Goal: Task Accomplishment & Management: Complete application form

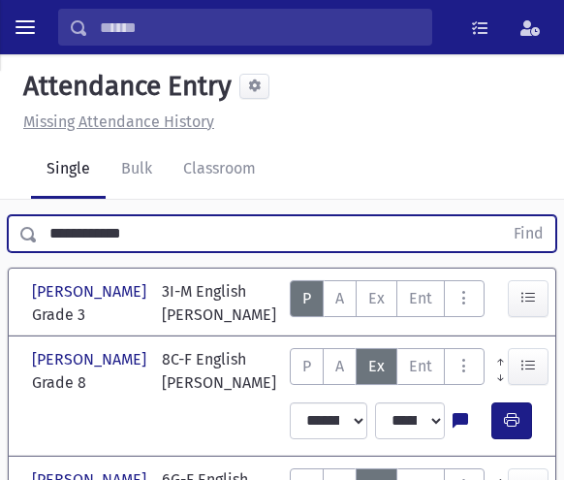
drag, startPoint x: 188, startPoint y: 228, endPoint x: -13, endPoint y: 242, distance: 201.1
click at [0, 242] on html "Search Results Students" at bounding box center [282, 240] width 564 height 480
type input "*********"
click at [502, 216] on button "Find" at bounding box center [528, 233] width 53 height 35
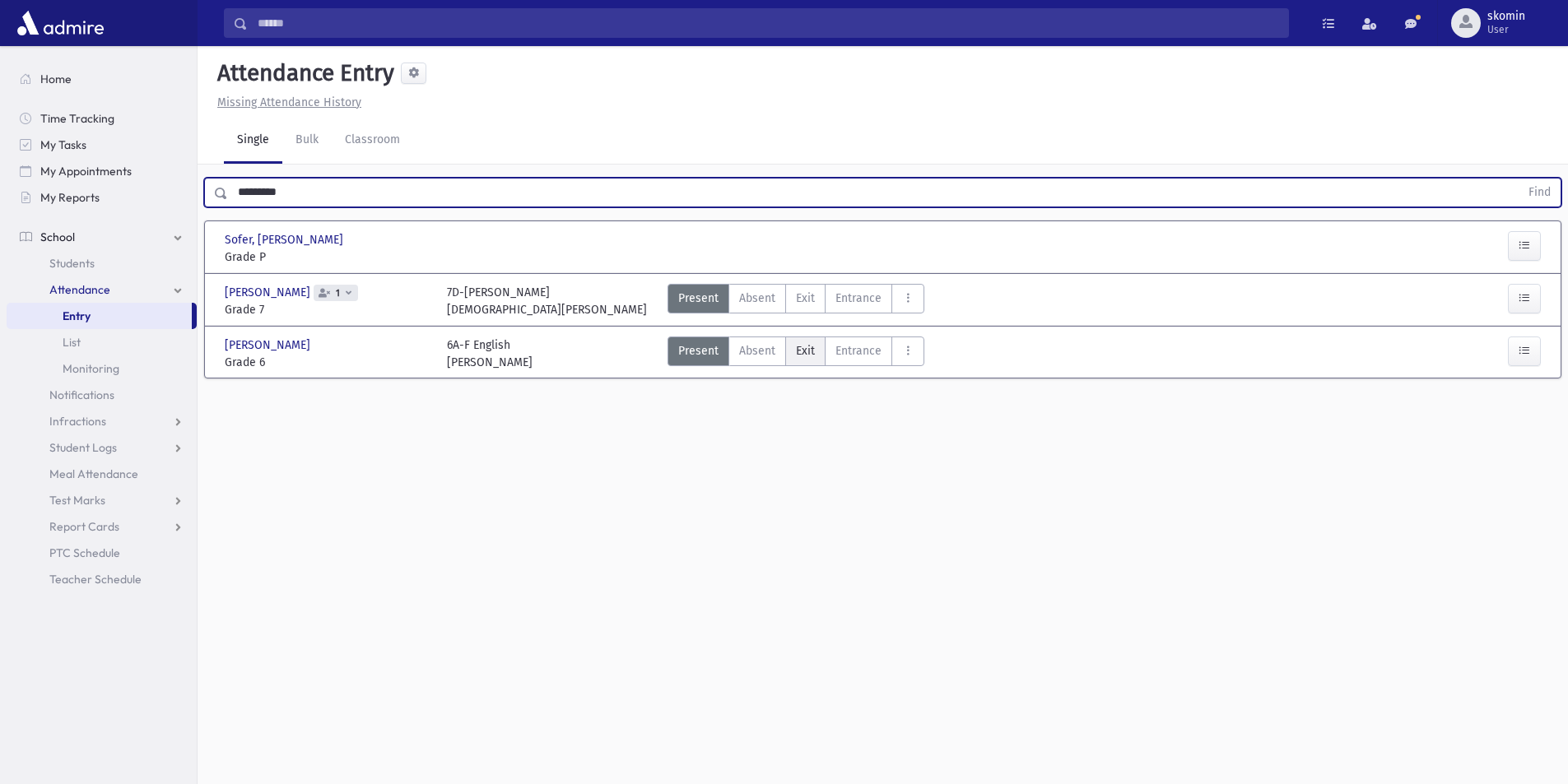
click at [478, 355] on span "Exit" at bounding box center [806, 351] width 19 height 17
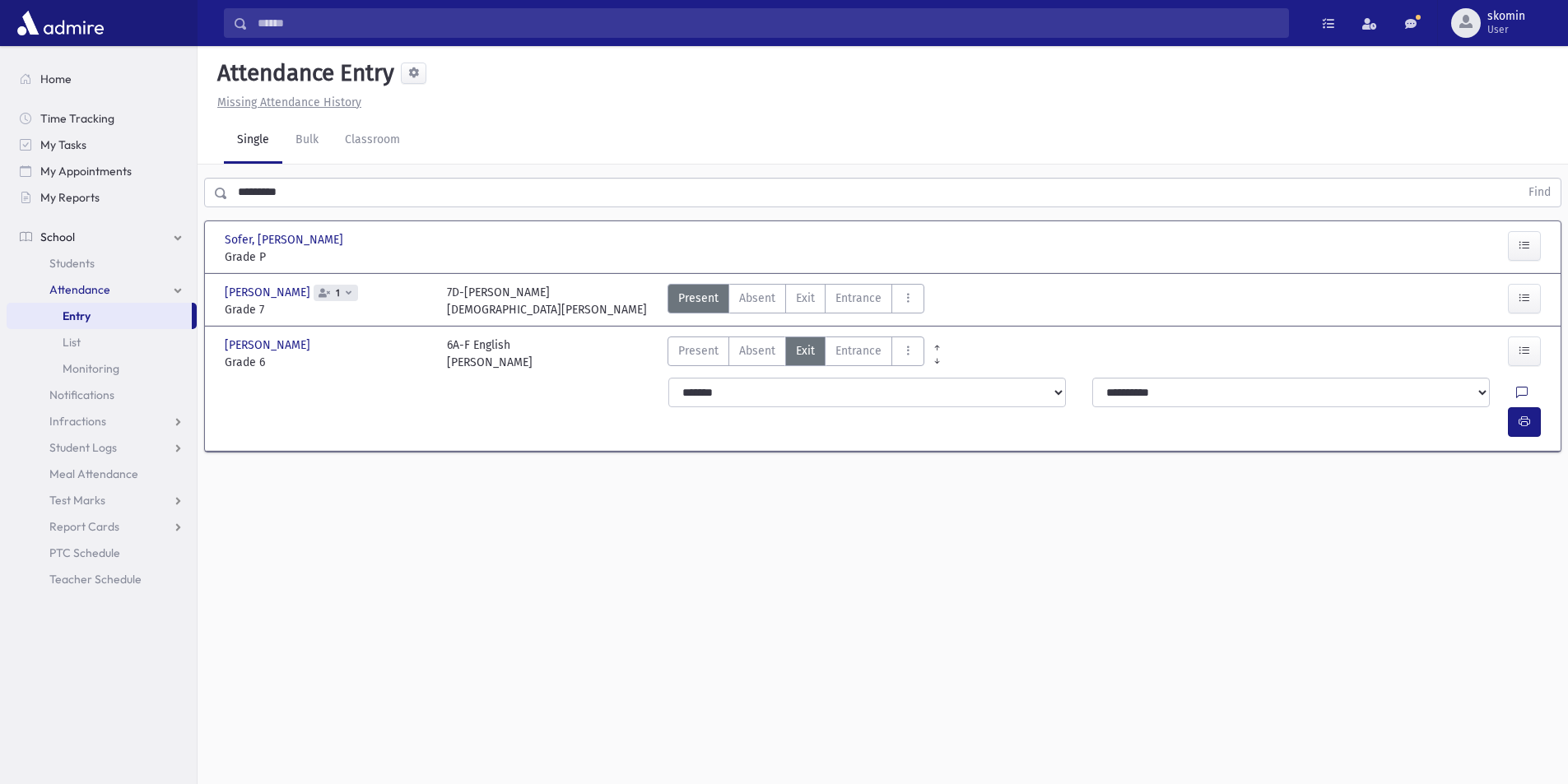
click at [478, 388] on icon at bounding box center [1522, 392] width 12 height 14
drag, startPoint x: 1462, startPoint y: 493, endPoint x: 1441, endPoint y: 496, distance: 21.2
click at [478, 407] on textarea "Note" at bounding box center [1451, 477] width 193 height 64
type textarea "****"
drag, startPoint x: 1510, startPoint y: 541, endPoint x: 1504, endPoint y: 376, distance: 165.1
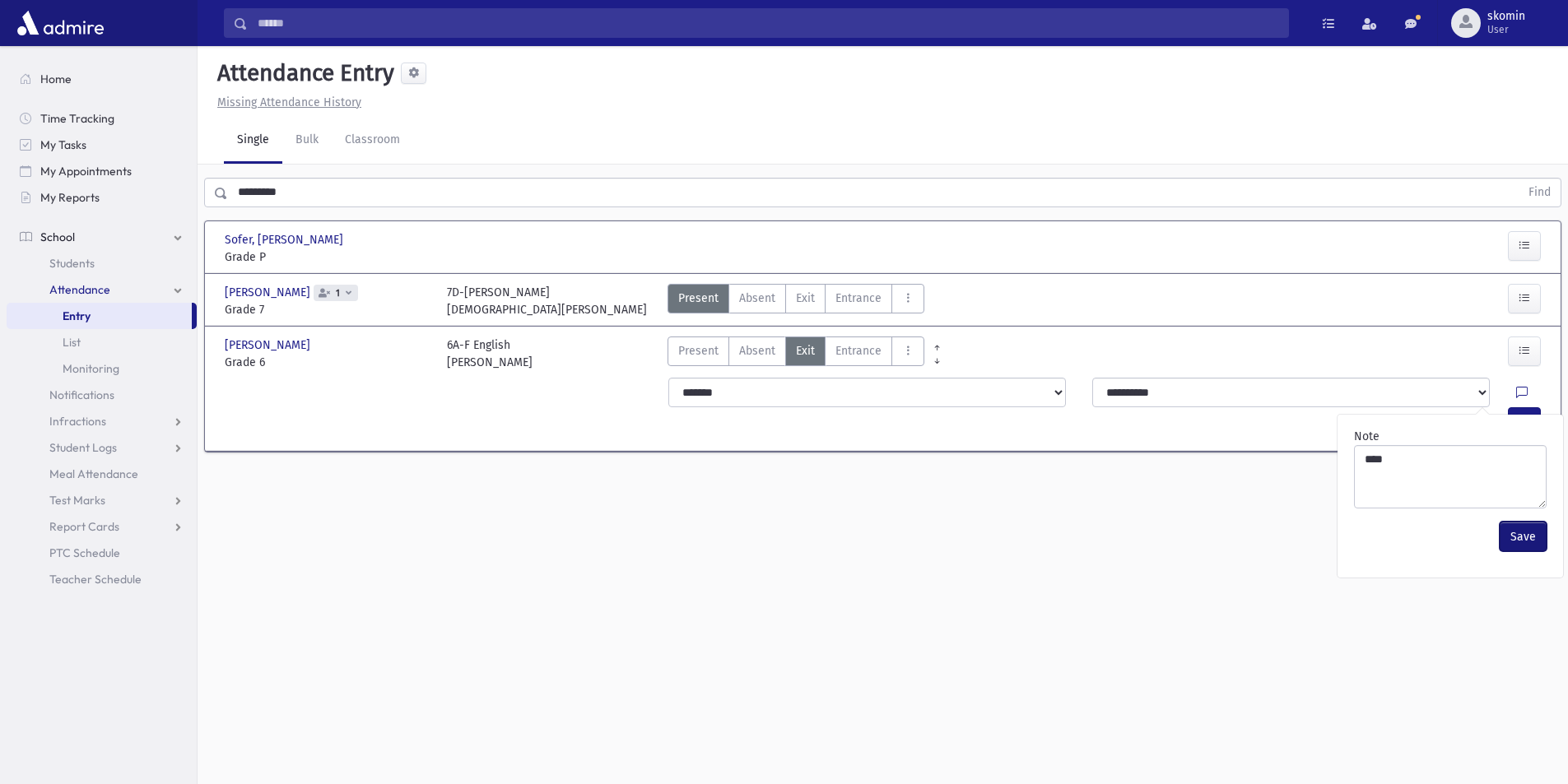
click at [478, 407] on button "Save" at bounding box center [1523, 536] width 47 height 30
click at [478, 407] on icon "button" at bounding box center [1525, 421] width 12 height 14
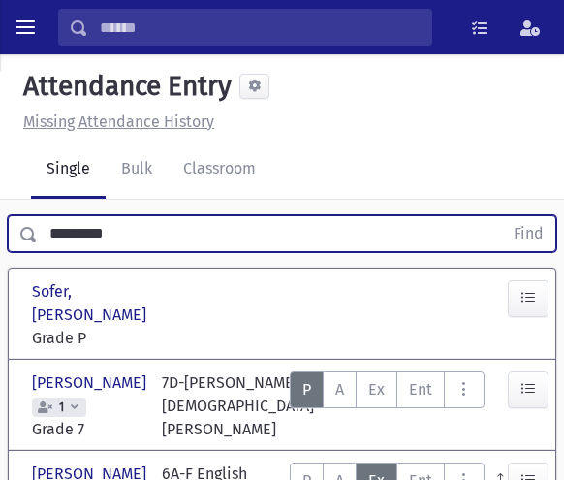
drag, startPoint x: 131, startPoint y: 251, endPoint x: -13, endPoint y: 249, distance: 143.4
click at [0, 249] on html "Search Results Students" at bounding box center [282, 240] width 564 height 480
type input "*********"
click at [502, 216] on button "Find" at bounding box center [528, 233] width 53 height 35
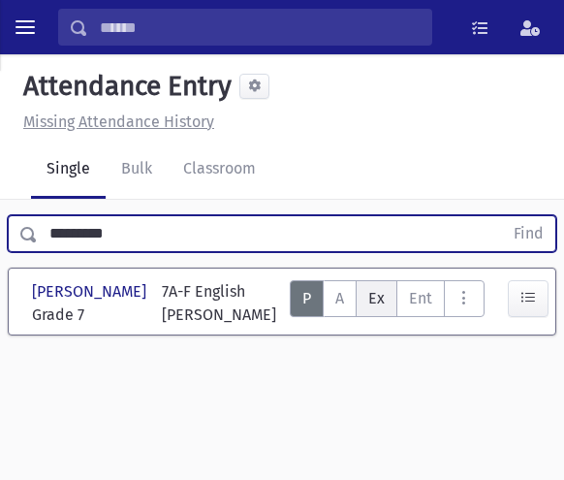
click at [392, 302] on label "Exit Ex" at bounding box center [377, 298] width 42 height 37
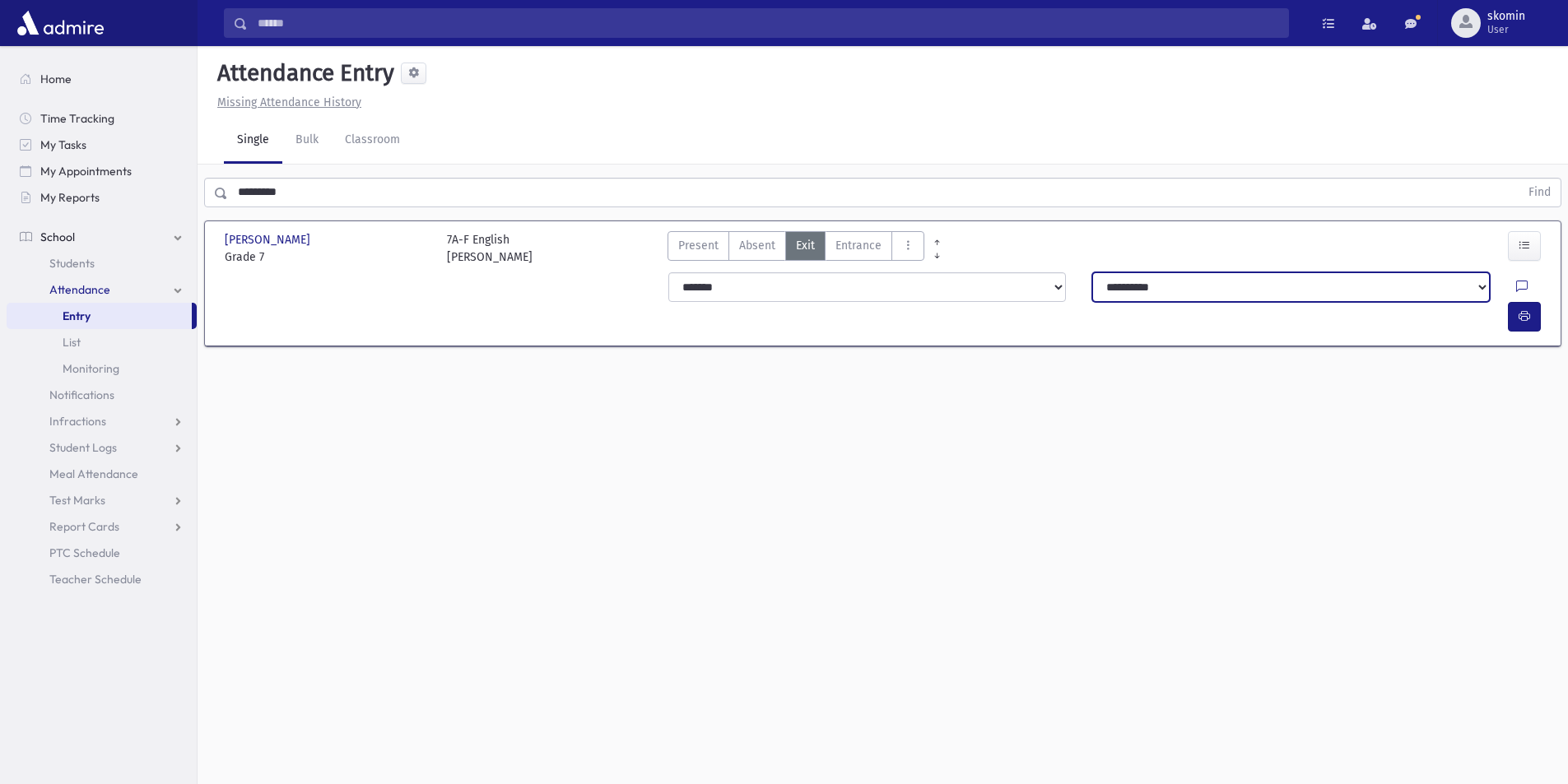
click at [478, 290] on select "**********" at bounding box center [1292, 287] width 398 height 30
click at [478, 290] on icon at bounding box center [1522, 287] width 12 height 14
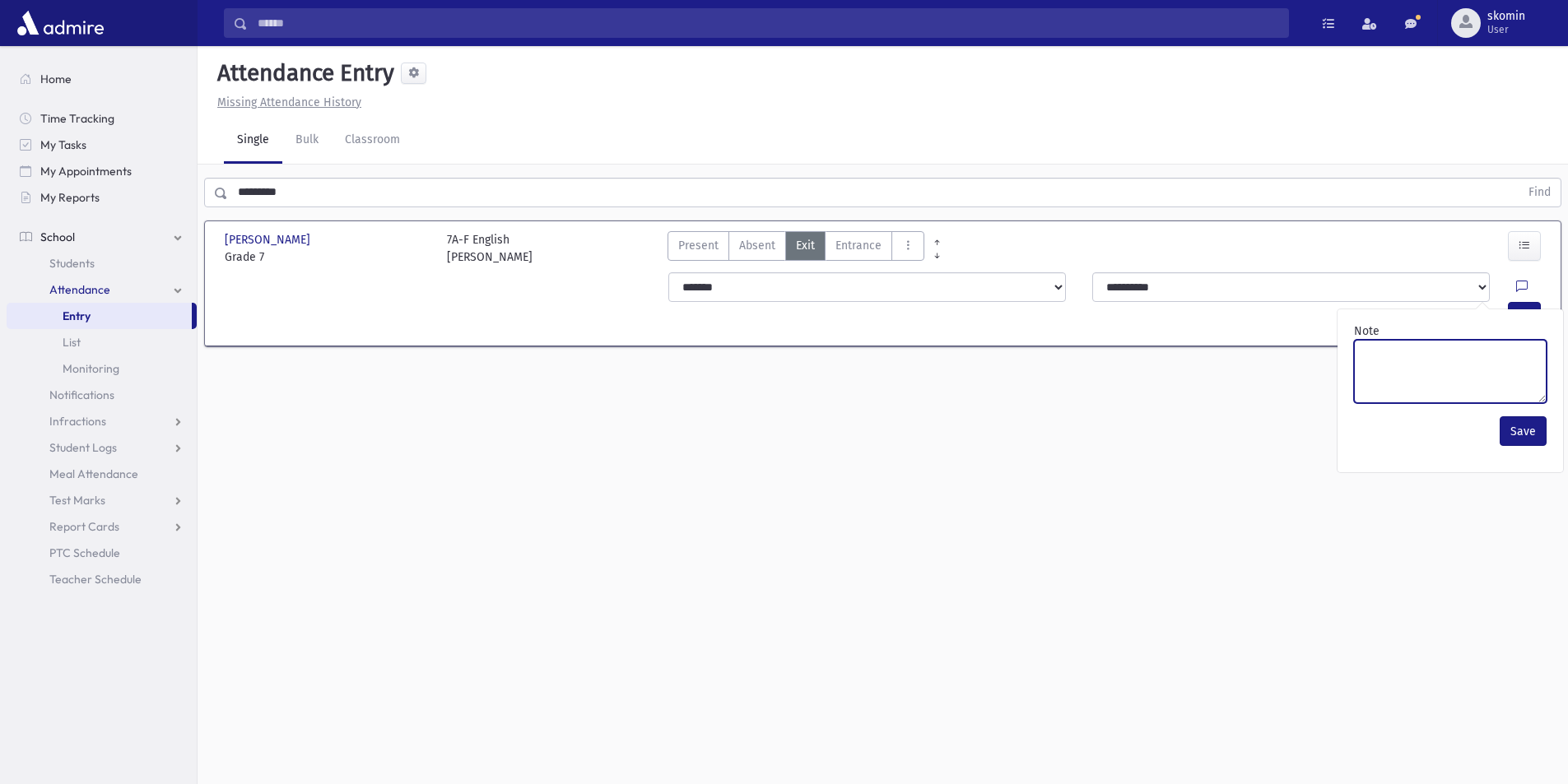
click at [478, 382] on textarea "Note" at bounding box center [1451, 371] width 193 height 64
type textarea "****"
click at [478, 407] on button "Save" at bounding box center [1523, 431] width 47 height 30
click at [478, 302] on button "button" at bounding box center [1525, 317] width 33 height 30
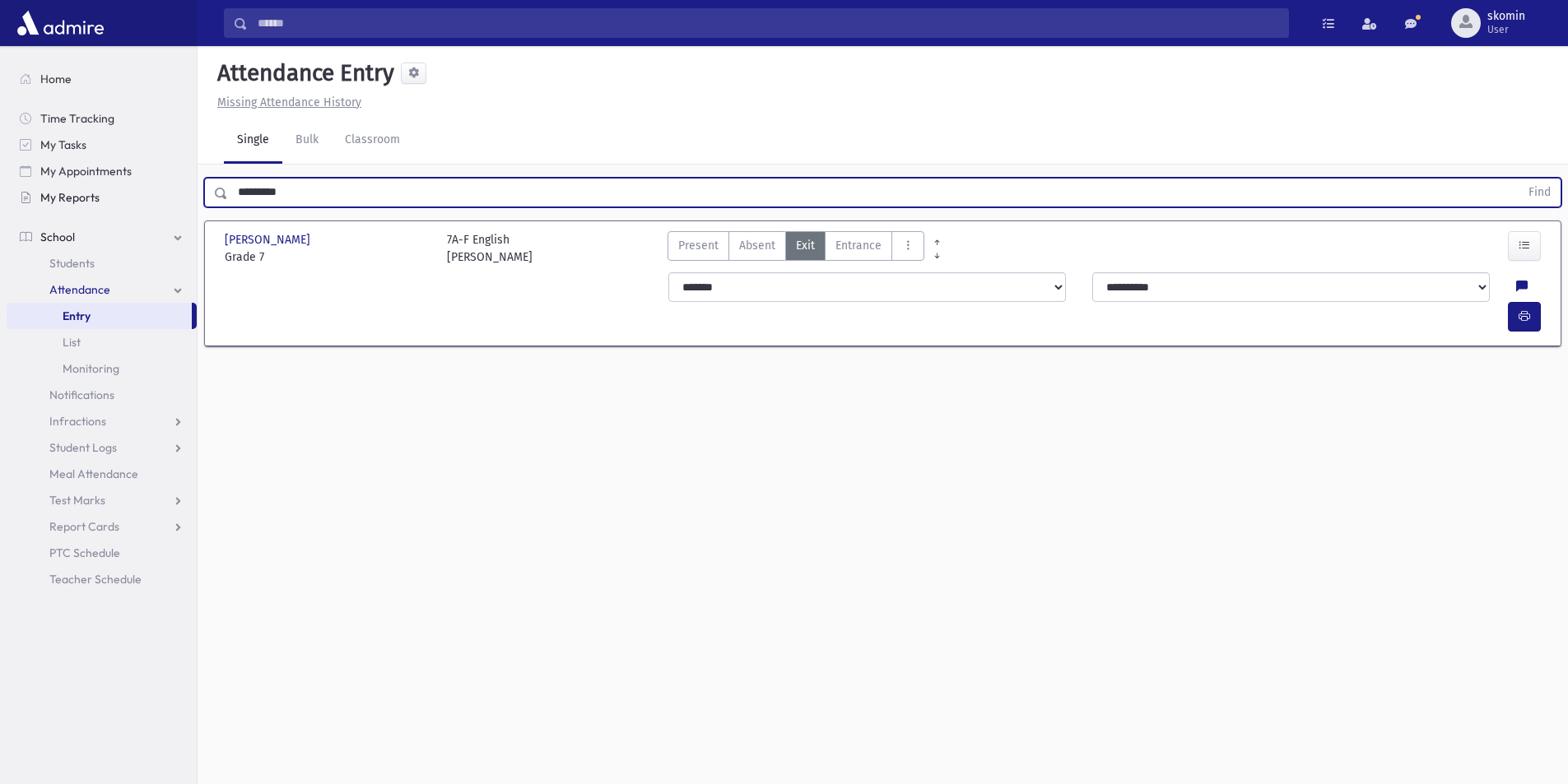
drag, startPoint x: 287, startPoint y: 195, endPoint x: 133, endPoint y: 192, distance: 154.0
click at [142, 192] on div "Search Results Students" at bounding box center [784, 410] width 1568 height 821
type input "********"
click at [478, 178] on button "Find" at bounding box center [1539, 192] width 42 height 28
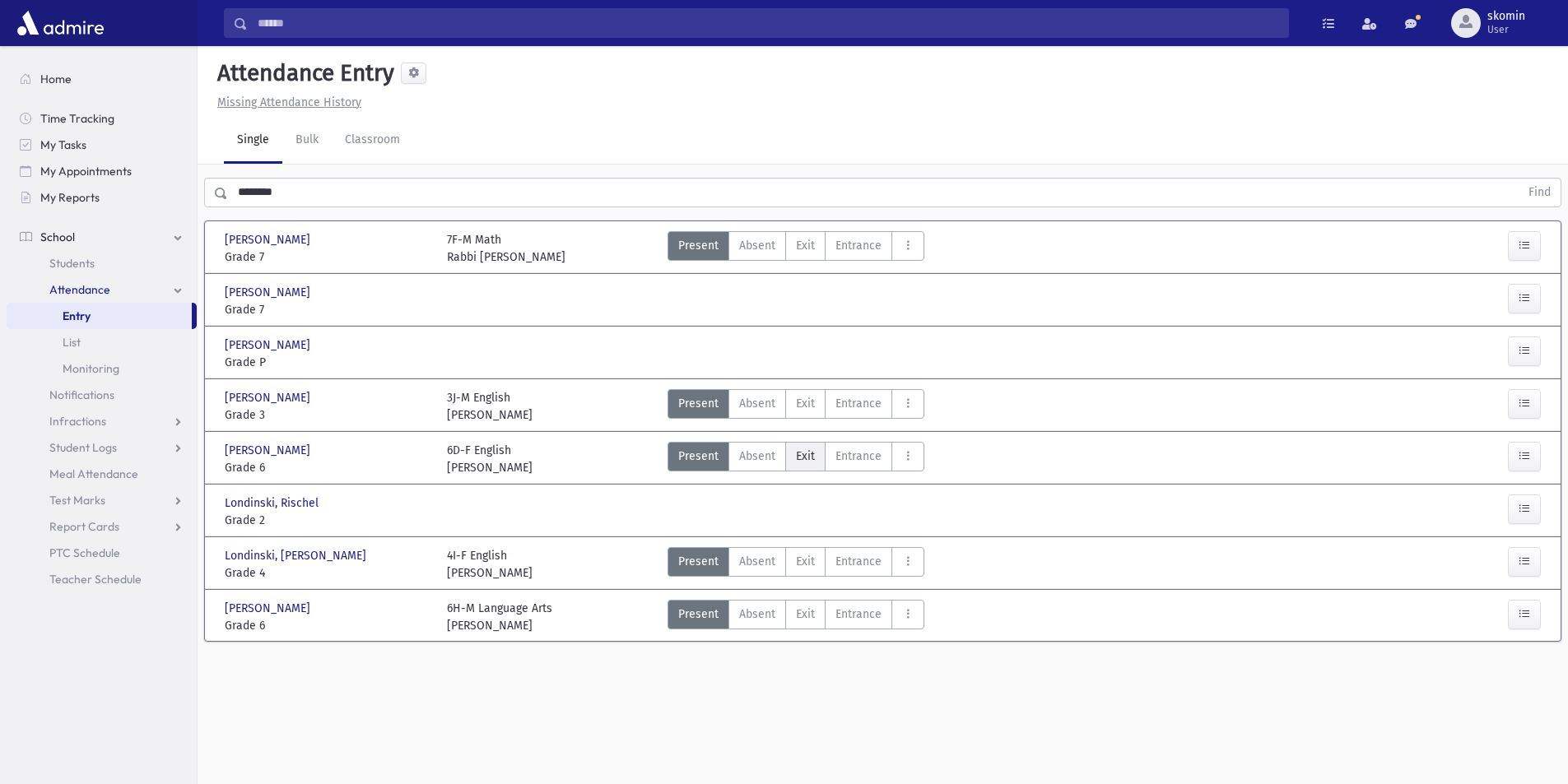
click at [478, 407] on span "Exit" at bounding box center [806, 456] width 19 height 17
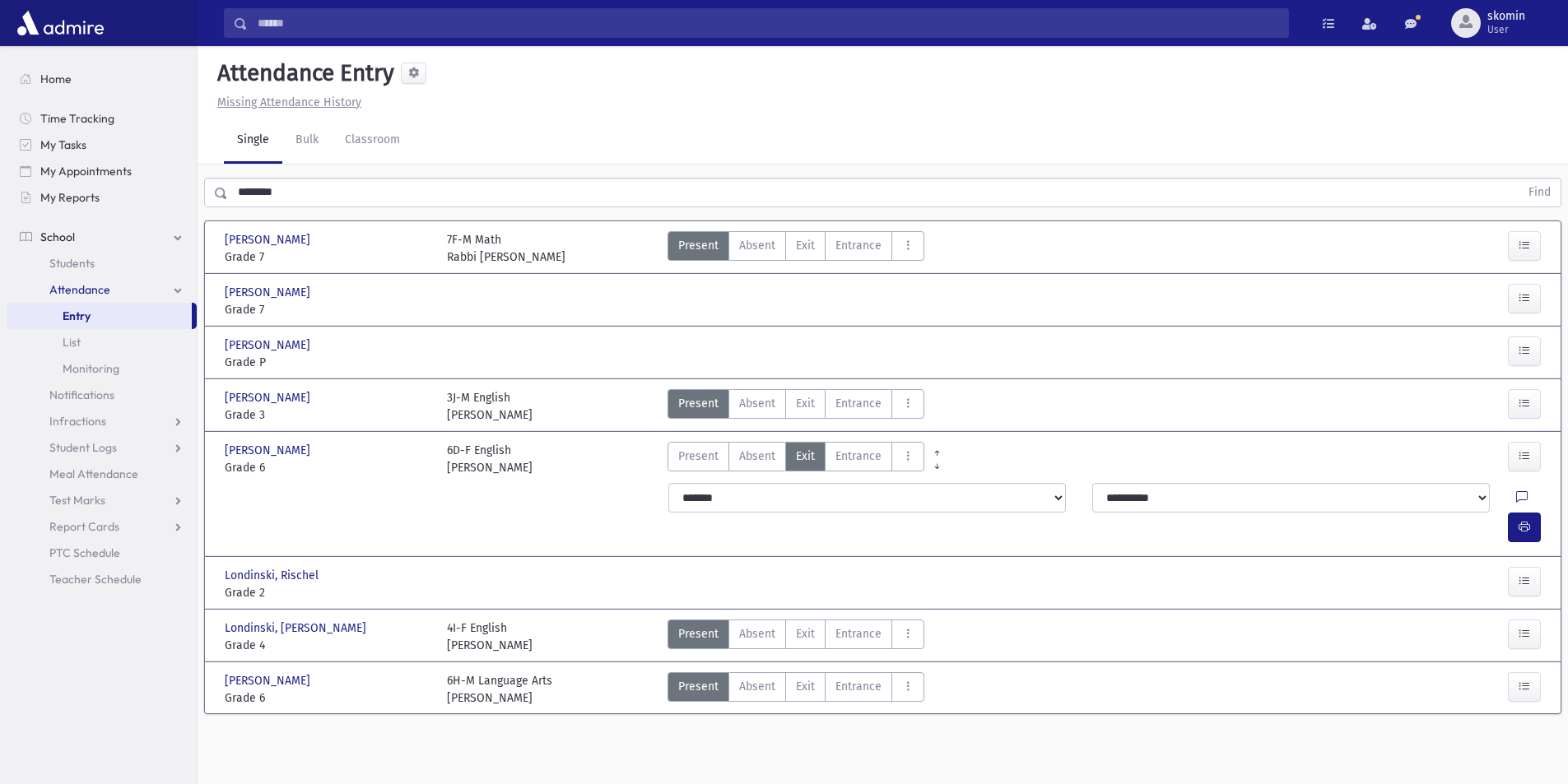
click at [478, 407] on div at bounding box center [1531, 498] width 31 height 30
click at [478, 407] on icon at bounding box center [1522, 498] width 12 height 14
click at [478, 407] on textarea "Note" at bounding box center [1451, 582] width 193 height 64
type textarea "****"
click at [478, 407] on button "Save" at bounding box center [1523, 641] width 47 height 30
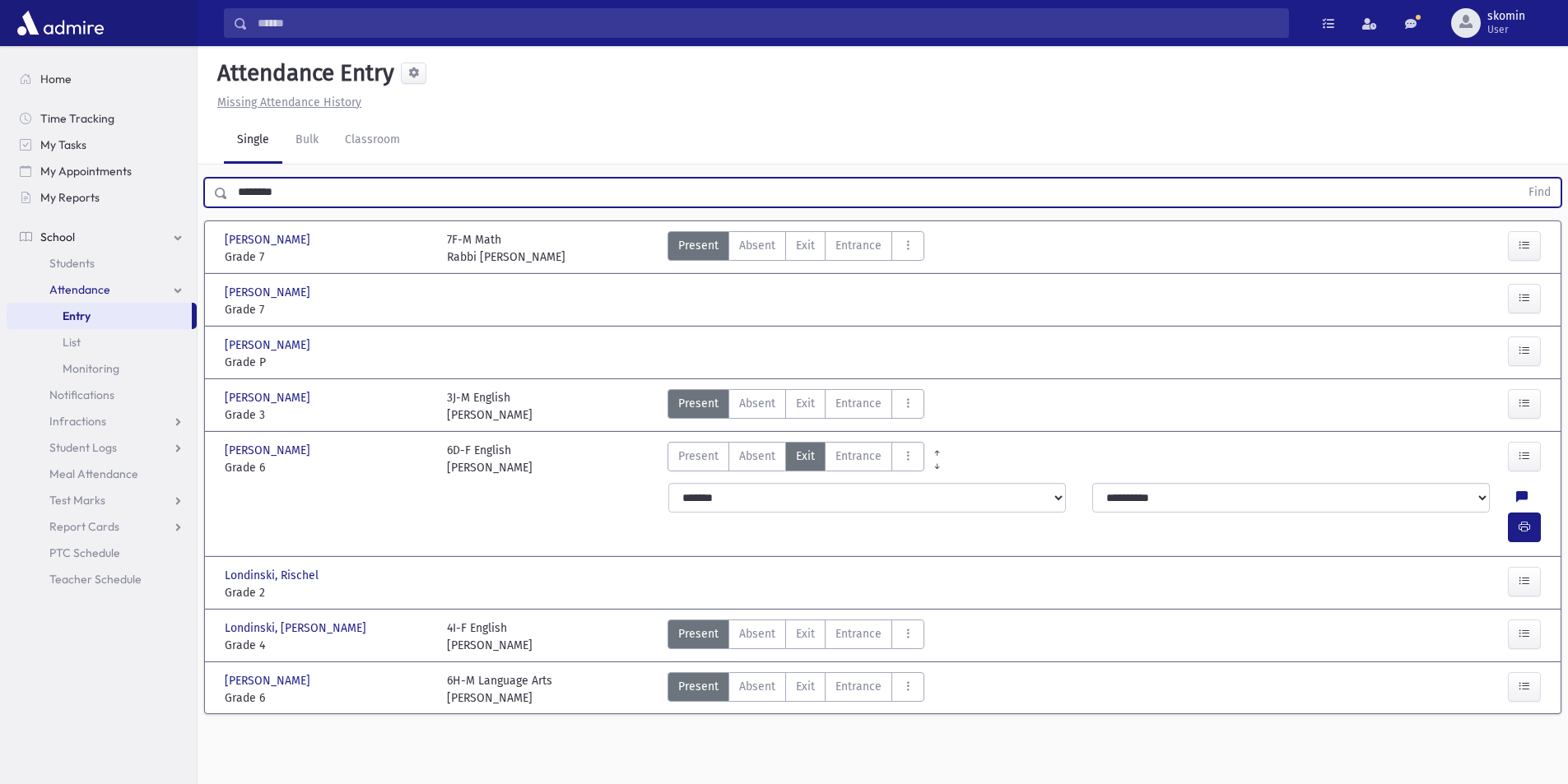
click at [336, 185] on input "********" at bounding box center [874, 192] width 1292 height 30
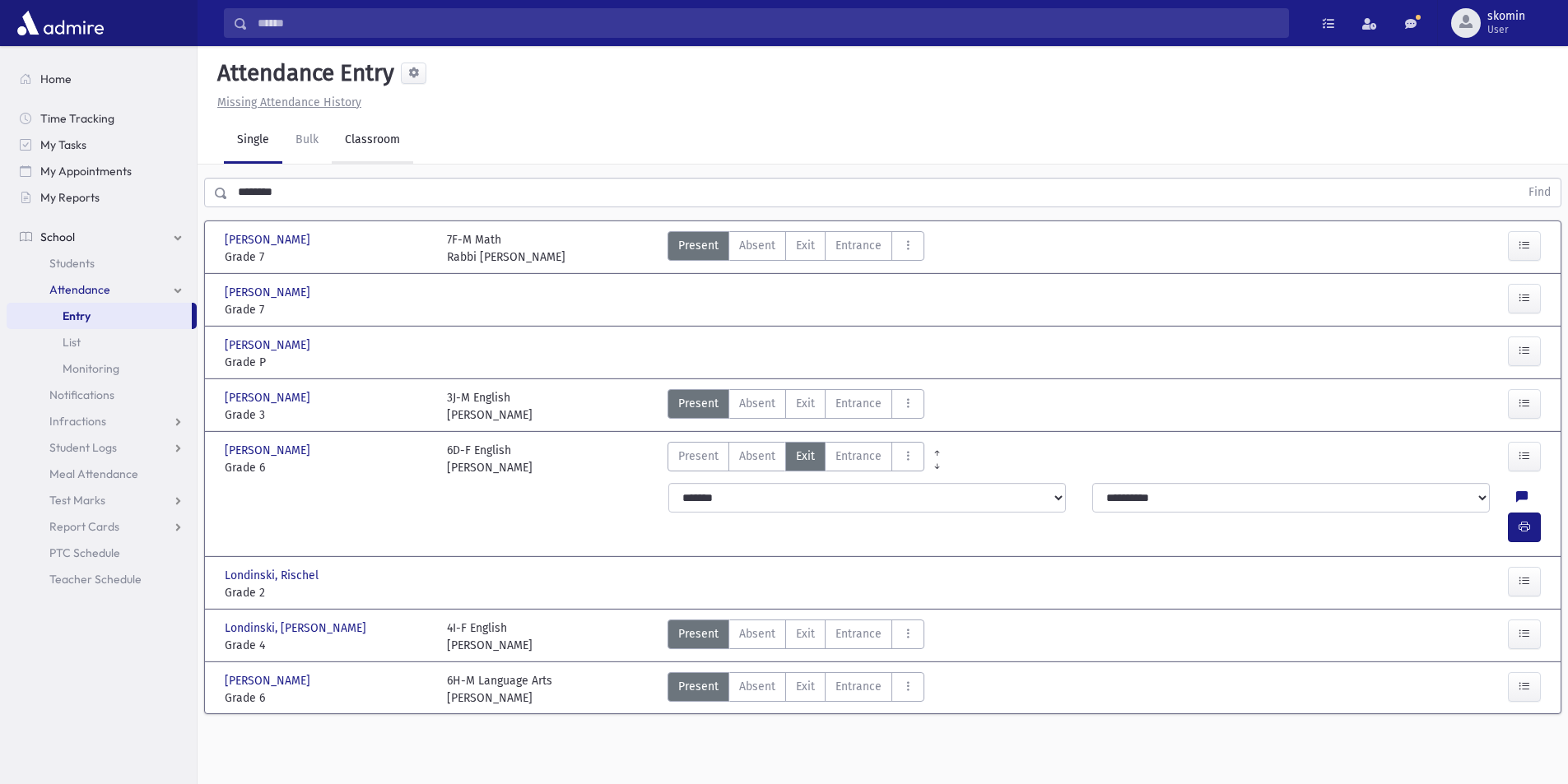
click at [388, 151] on link "Classroom" at bounding box center [372, 141] width 82 height 46
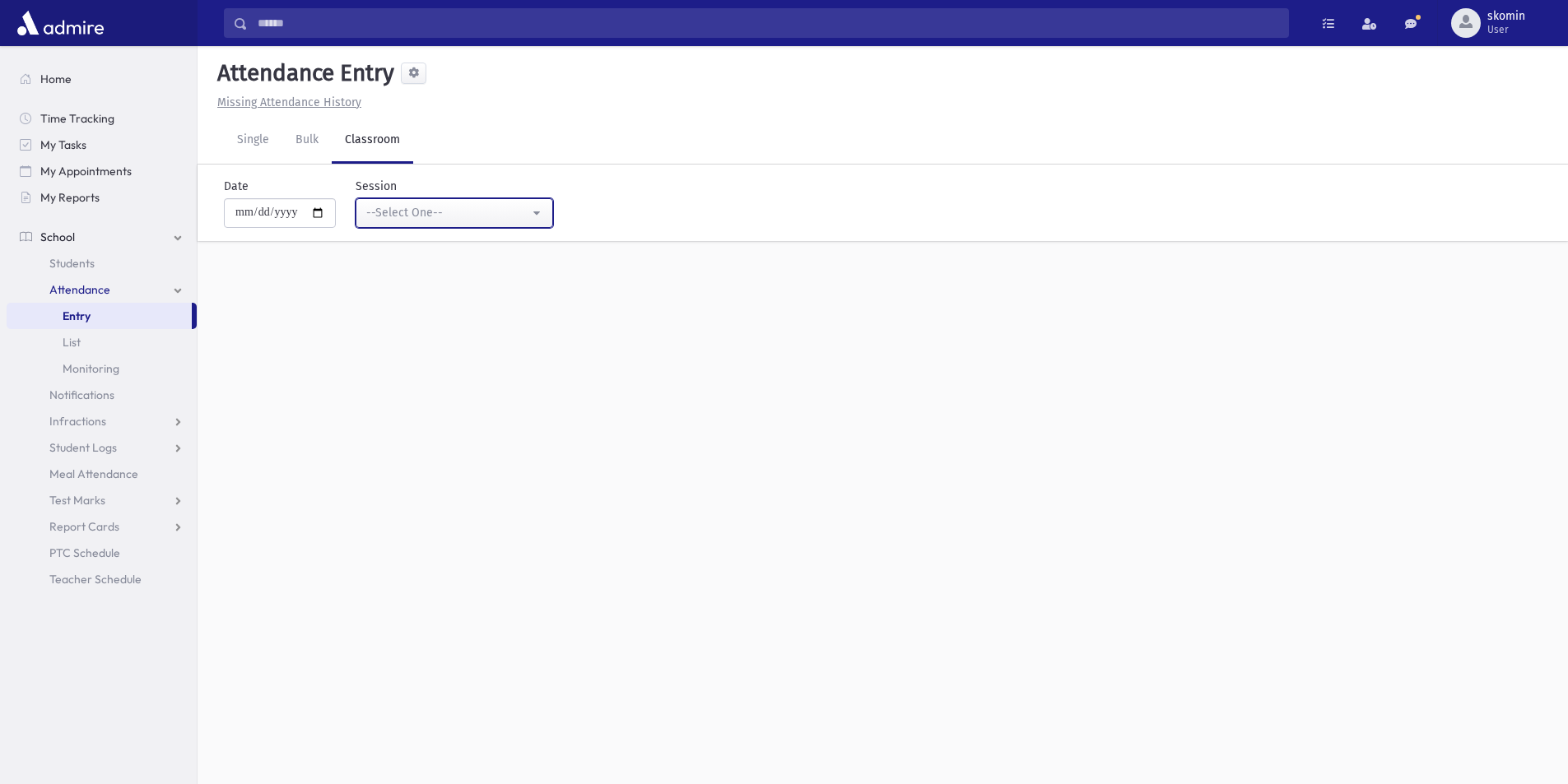
click at [383, 214] on div "--Select One--" at bounding box center [448, 212] width 163 height 17
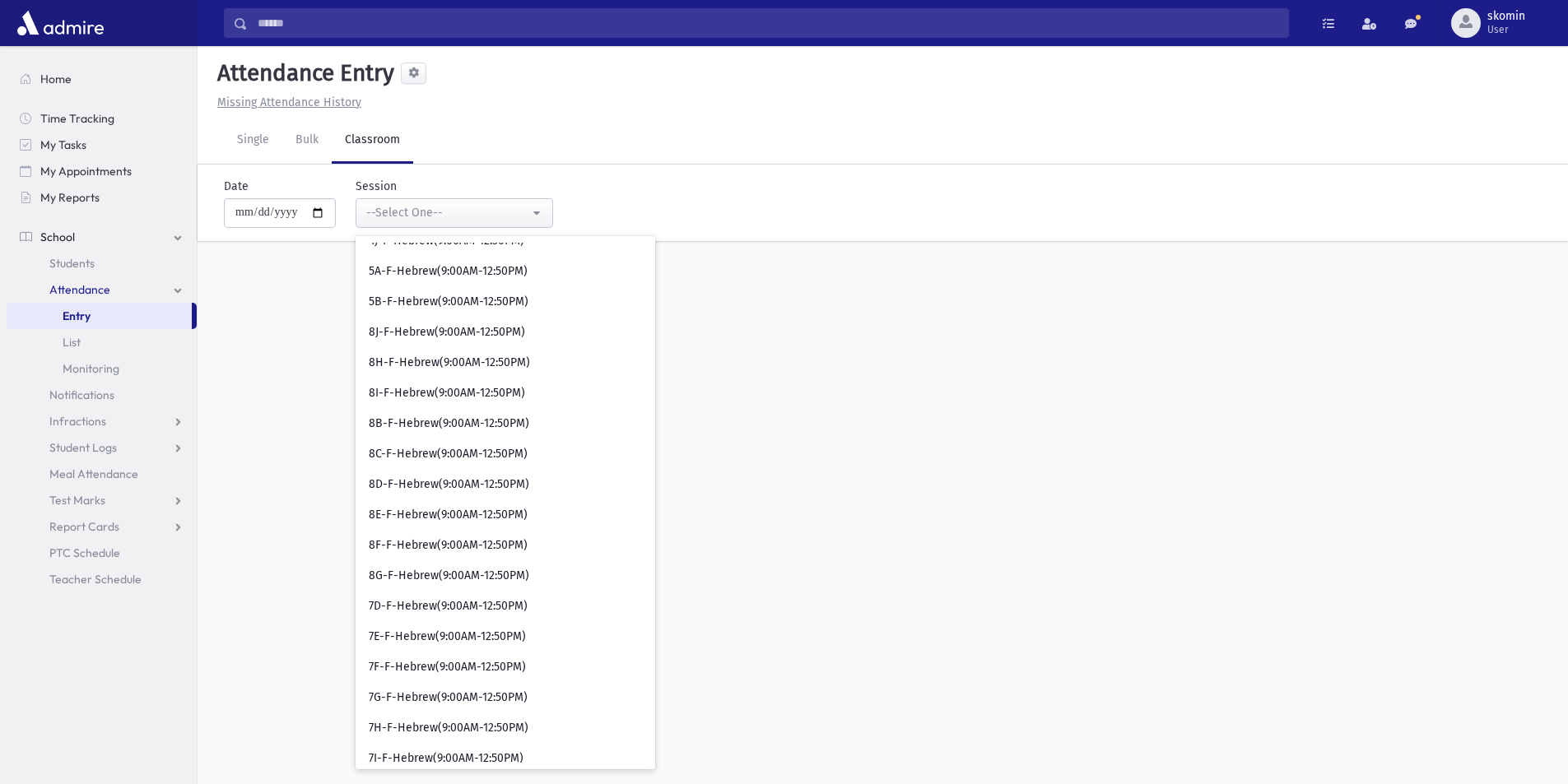
scroll to position [2798, 0]
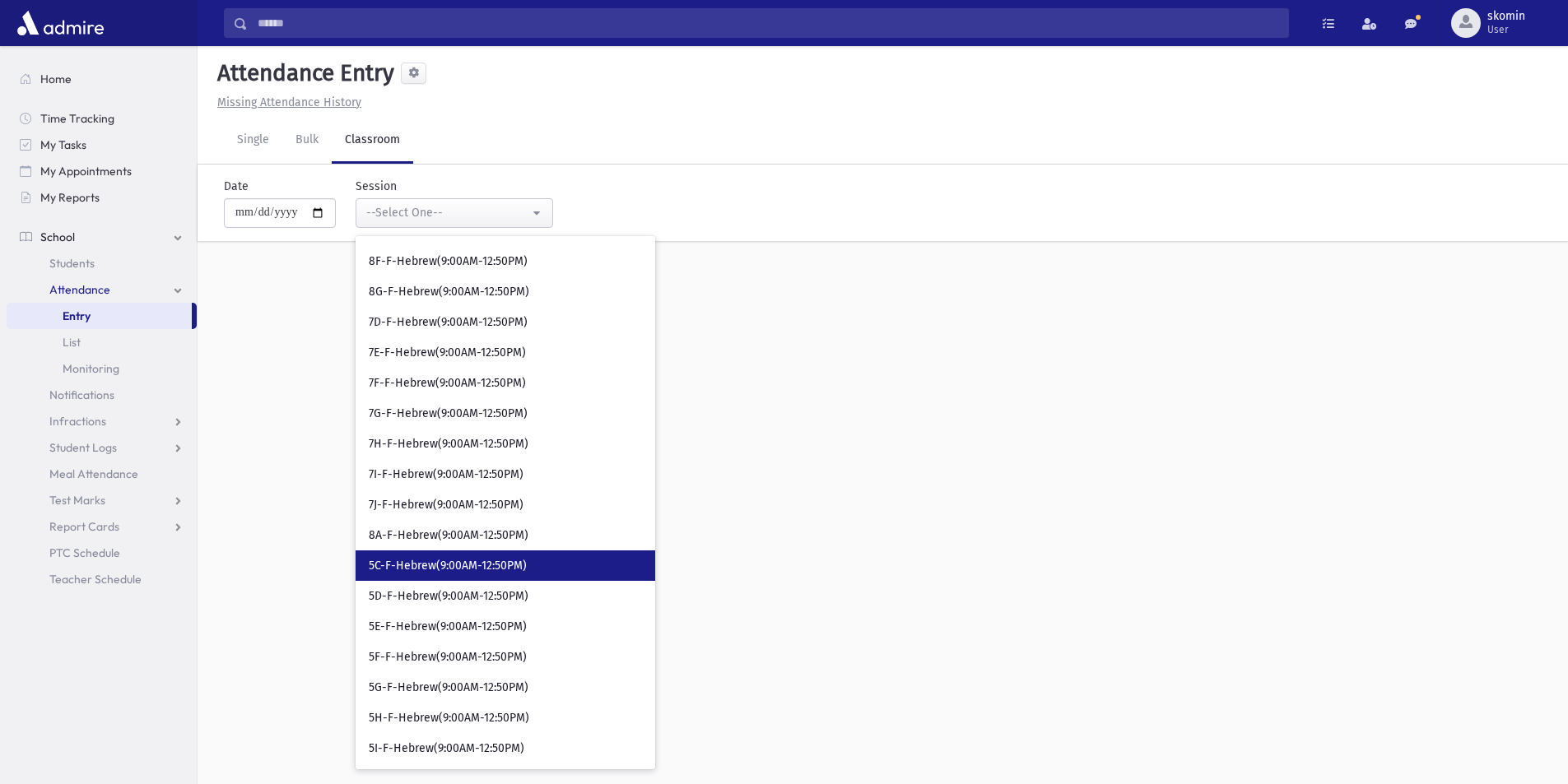
click at [437, 407] on span "5C-F-Hebrew(9:00AM-12:50PM)" at bounding box center [448, 566] width 158 height 16
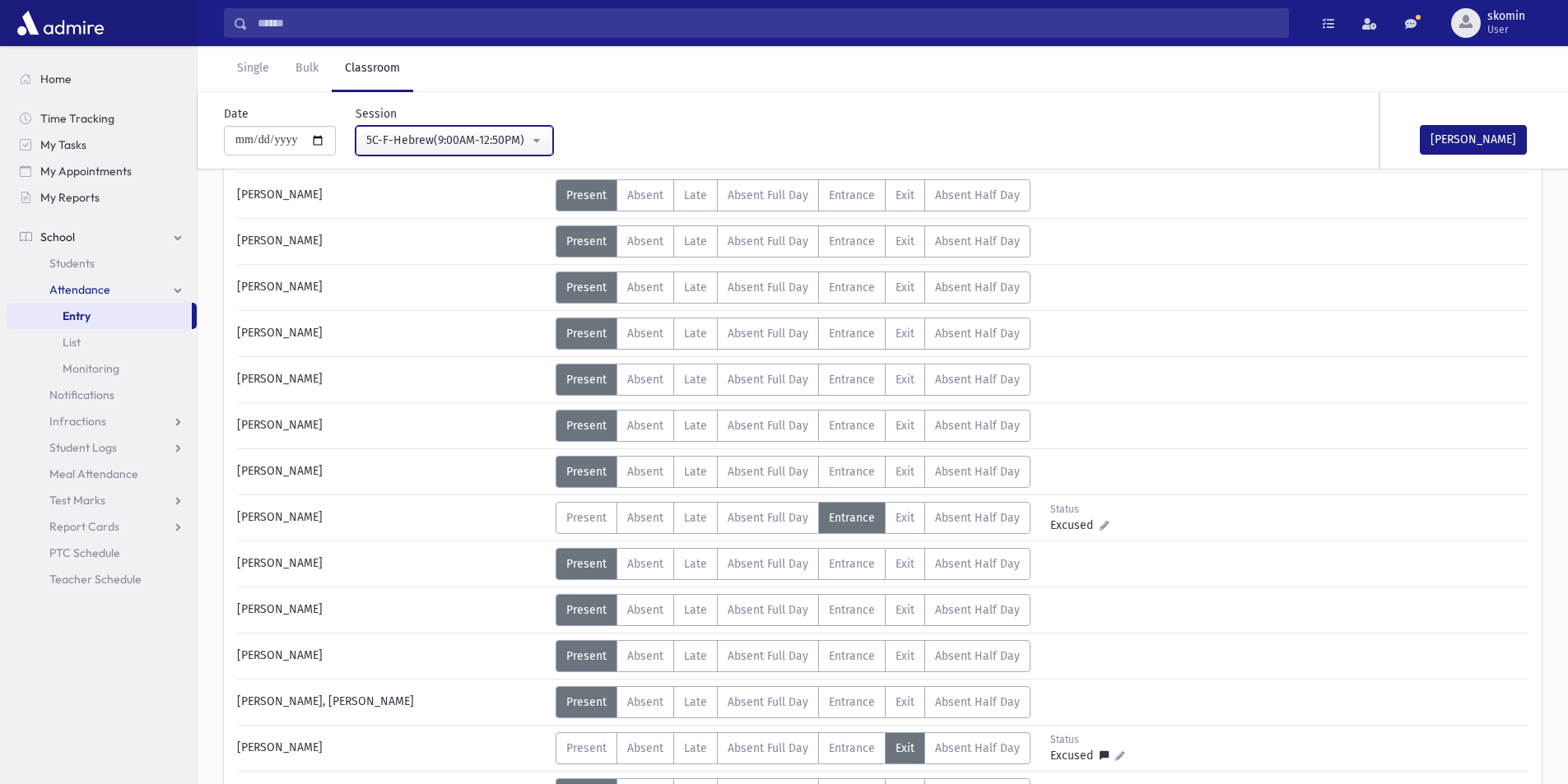
scroll to position [658, 0]
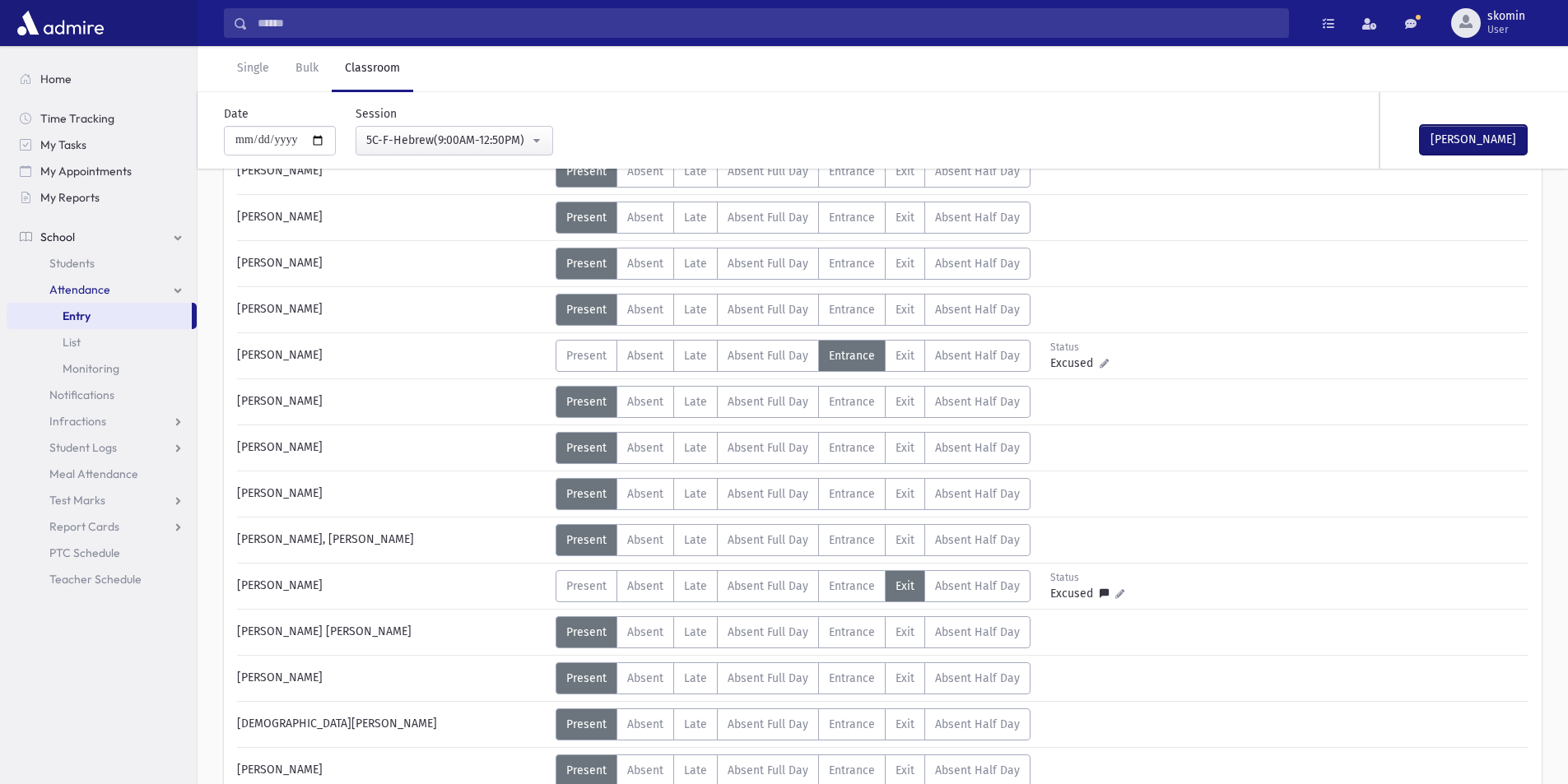
click at [478, 129] on button "[PERSON_NAME]" at bounding box center [1474, 139] width 107 height 30
click at [419, 128] on button "5C-F-Hebrew(9:00AM-12:50PM)" at bounding box center [454, 140] width 197 height 30
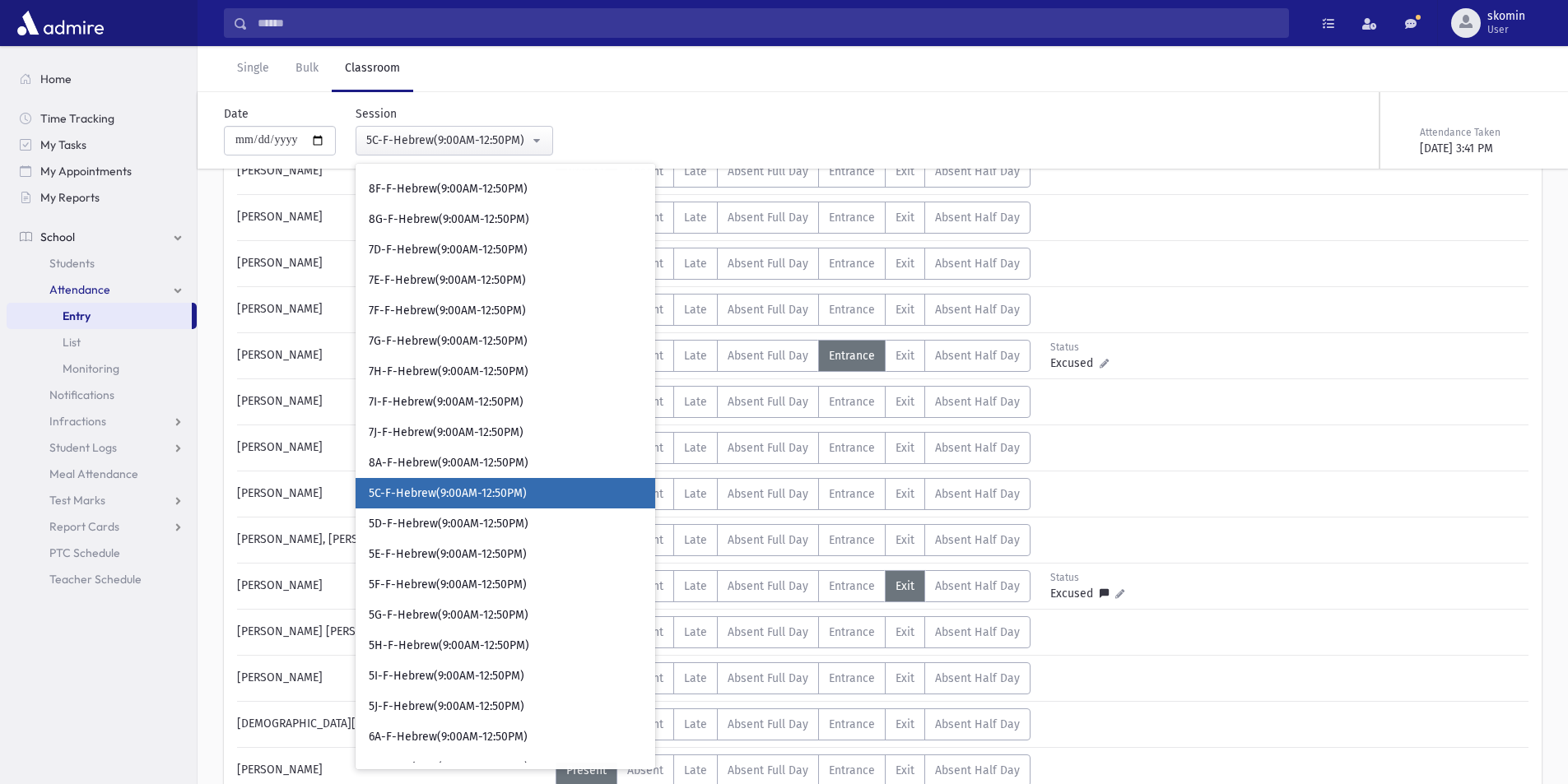
scroll to position [2825, 0]
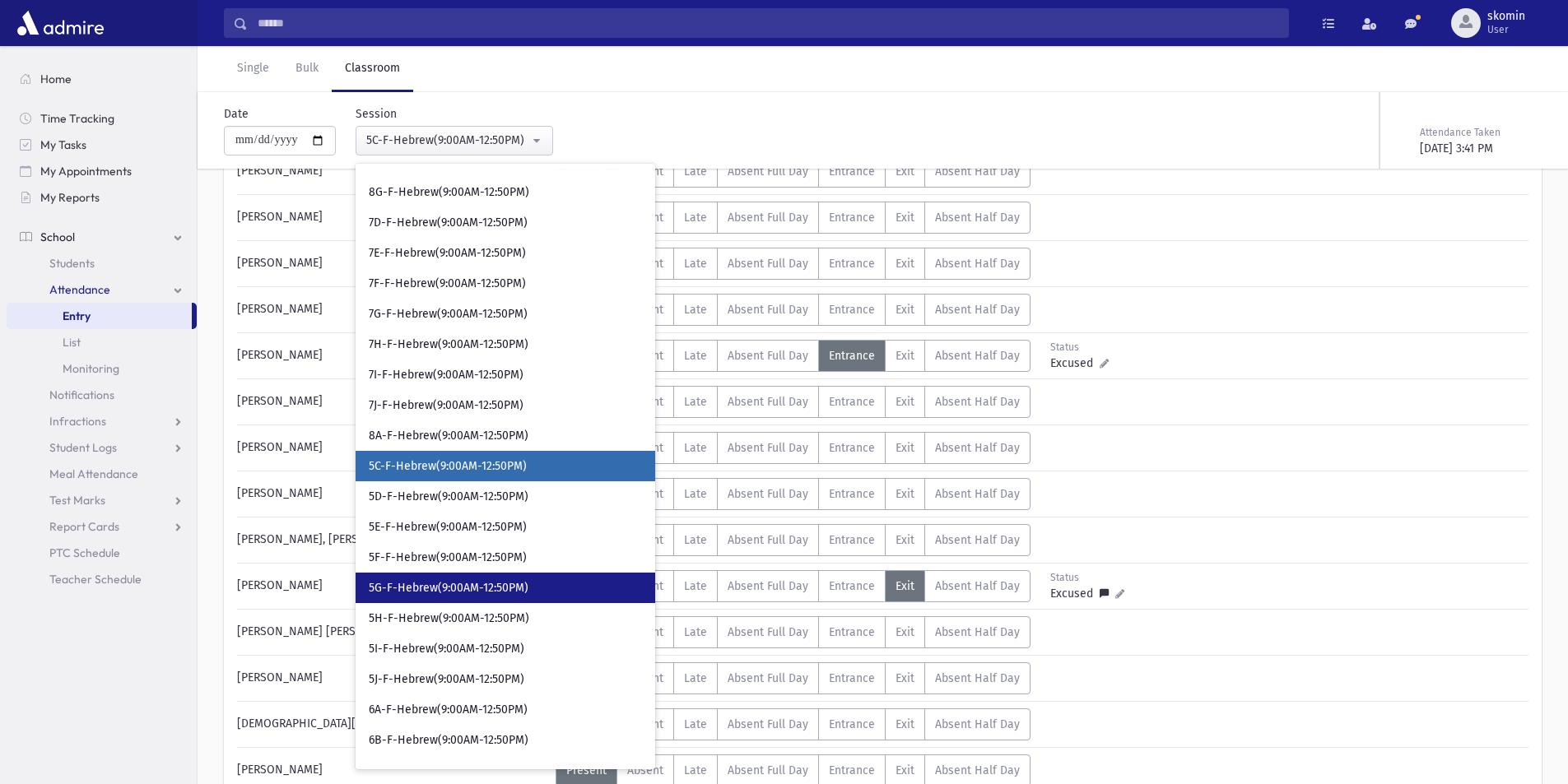
click at [445, 407] on span "5G-F-Hebrew(9:00AM-12:50PM)" at bounding box center [449, 588] width 160 height 16
select select "*****"
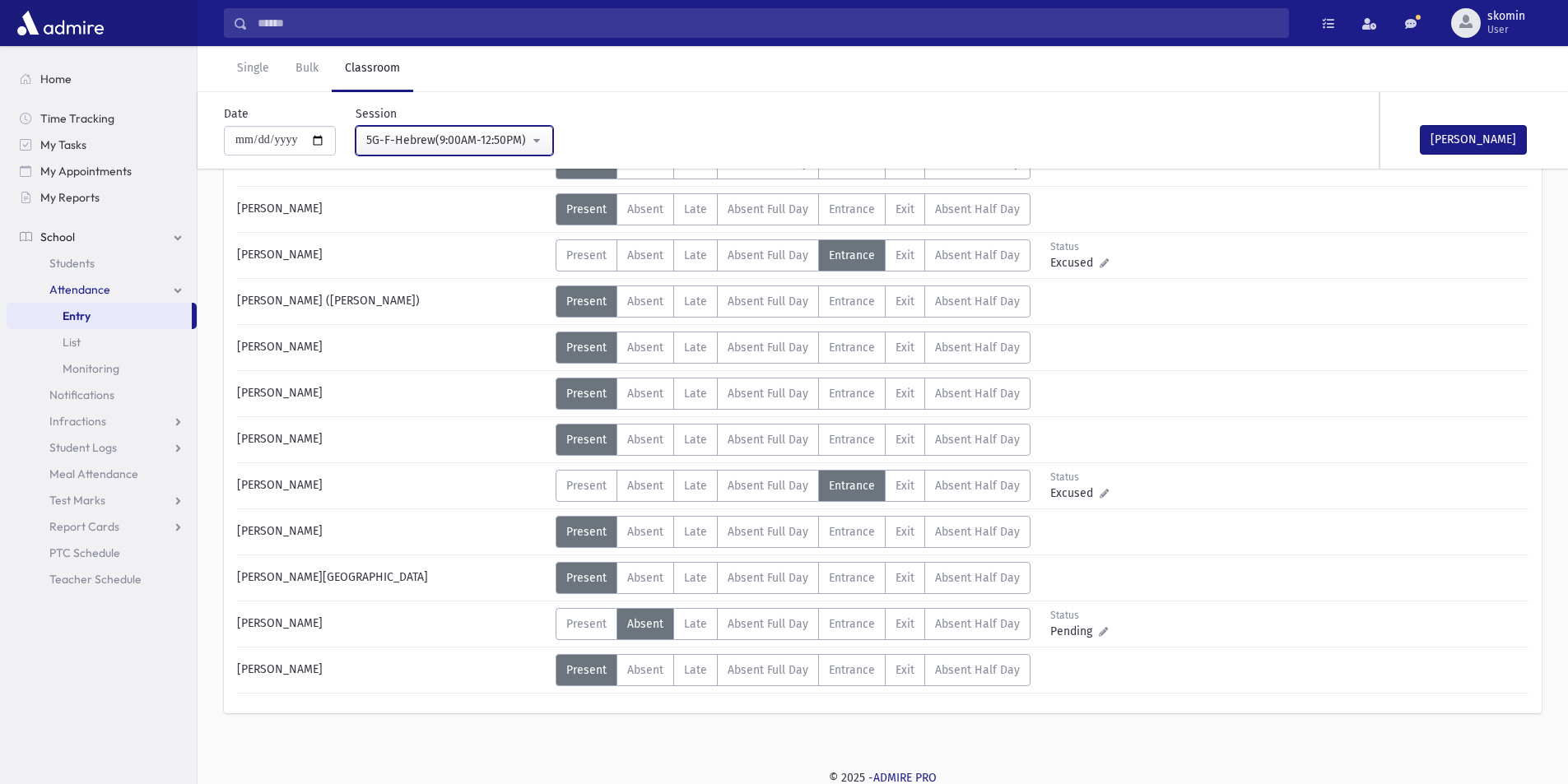
scroll to position [761, 0]
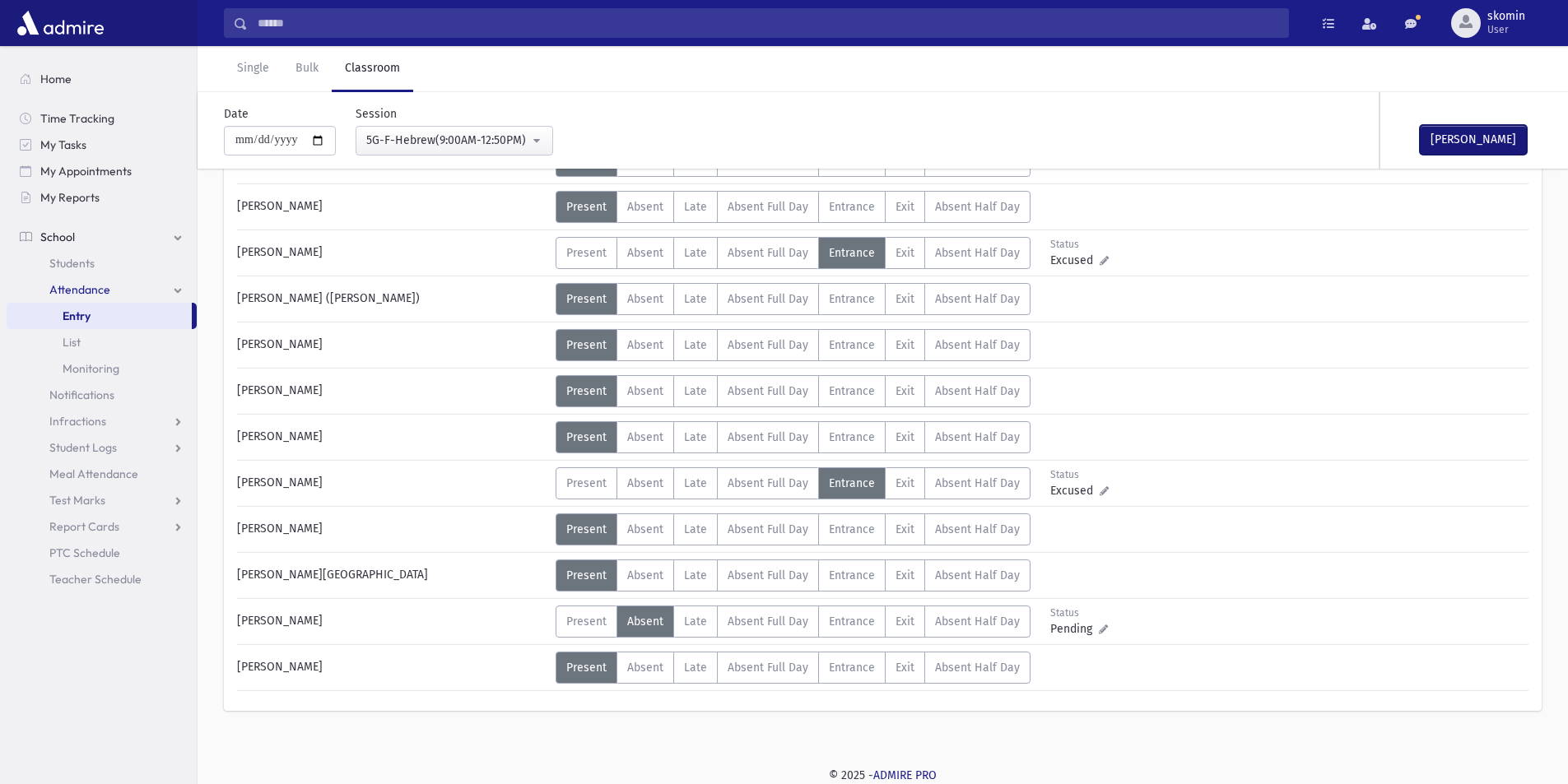
click at [478, 133] on button "[PERSON_NAME]" at bounding box center [1474, 139] width 107 height 30
